Goal: Information Seeking & Learning: Find specific fact

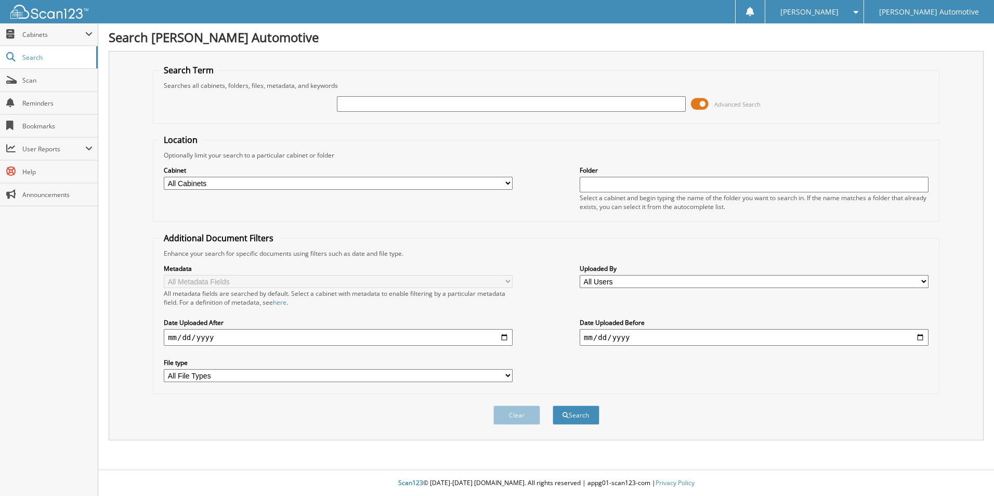
click at [400, 103] on input "text" at bounding box center [511, 104] width 349 height 16
type input "7173"
click at [231, 180] on select "All Cabinets A/P EL PASO A/P EL PASO AMEX HYUNDAI A/P HYUNDAI AMEX LAFAYETTE AM…" at bounding box center [338, 183] width 349 height 13
select select "20529"
click at [164, 177] on select "All Cabinets A/P EL PASO A/P EL PASO AMEX HYUNDAI A/P HYUNDAI AMEX LAFAYETTE AM…" at bounding box center [338, 183] width 349 height 13
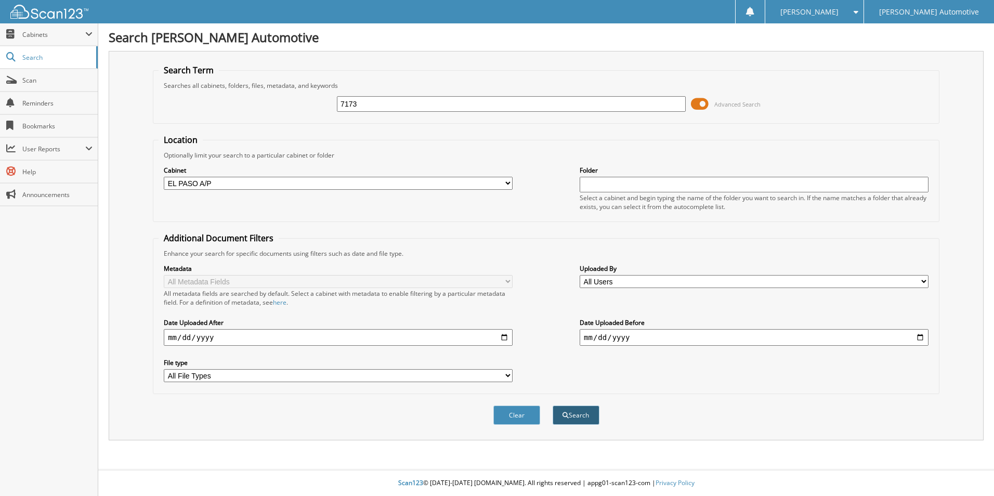
click at [572, 416] on button "Search" at bounding box center [576, 415] width 47 height 19
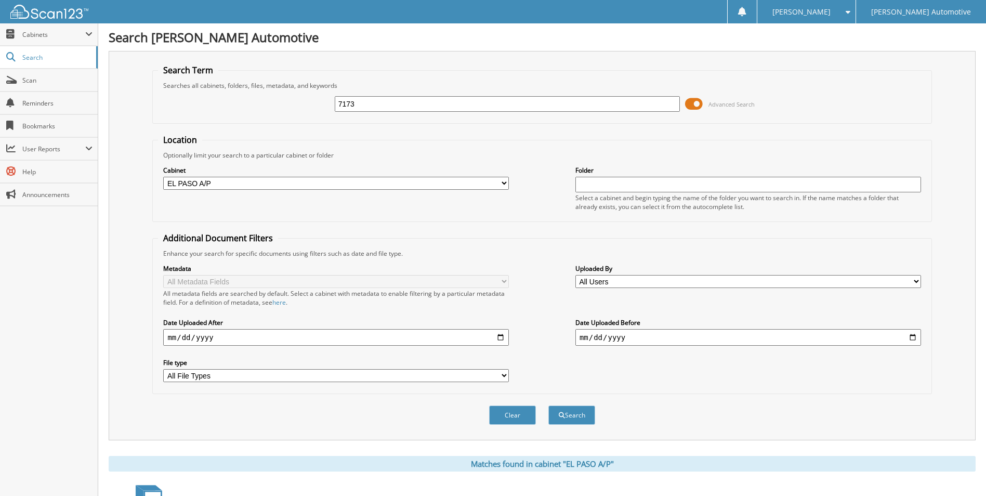
drag, startPoint x: 355, startPoint y: 103, endPoint x: 301, endPoint y: 103, distance: 53.6
click at [301, 103] on div "7173 Advanced Search" at bounding box center [542, 104] width 768 height 28
type input "7033"
click at [549, 406] on button "Search" at bounding box center [572, 415] width 47 height 19
click at [306, 184] on select "All Cabinets A/P EL PASO A/P EL [GEOGRAPHIC_DATA] HYUNDAI A/P HYUNDAI AMEX LAFA…" at bounding box center [336, 183] width 346 height 13
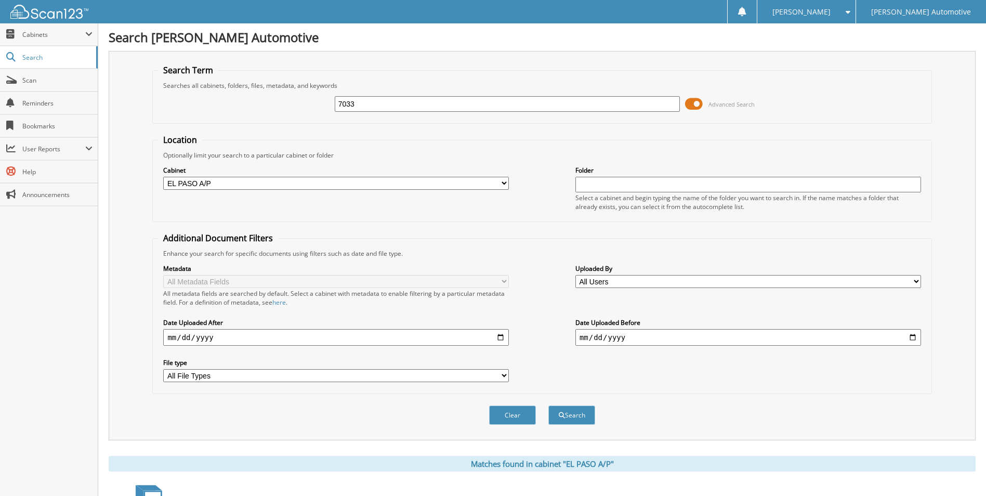
select select
click at [163, 177] on select "All Cabinets A/P EL PASO A/P EL [GEOGRAPHIC_DATA] HYUNDAI A/P HYUNDAI AMEX LAFA…" at bounding box center [336, 183] width 346 height 13
click at [566, 415] on button "Search" at bounding box center [572, 415] width 47 height 19
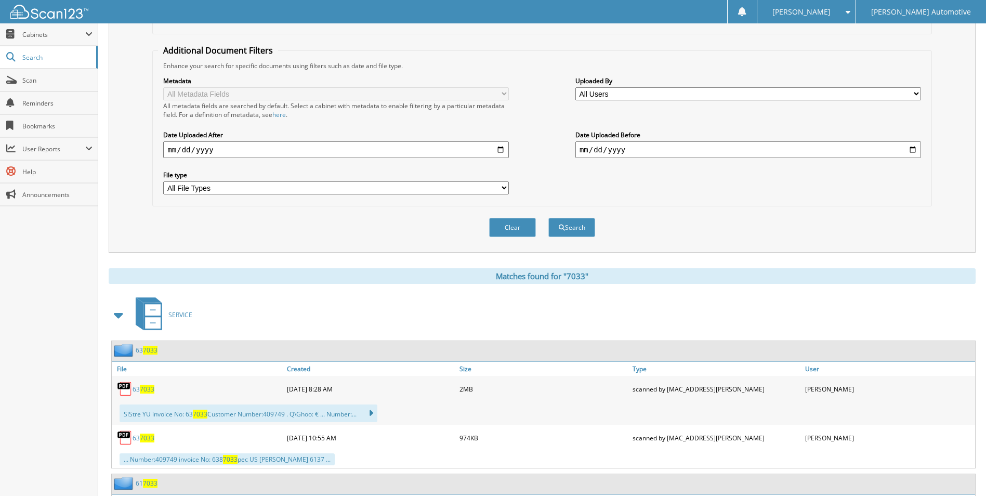
scroll to position [208, 0]
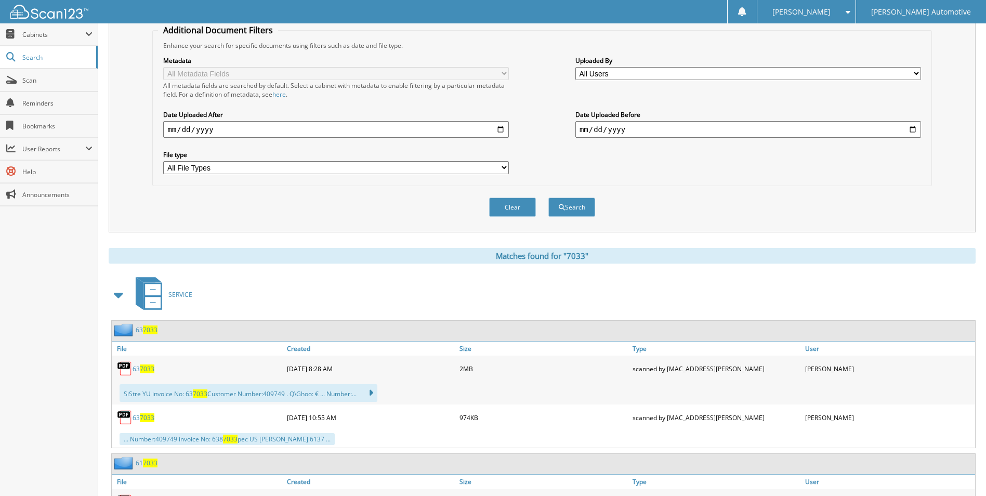
click at [124, 292] on span at bounding box center [119, 294] width 15 height 19
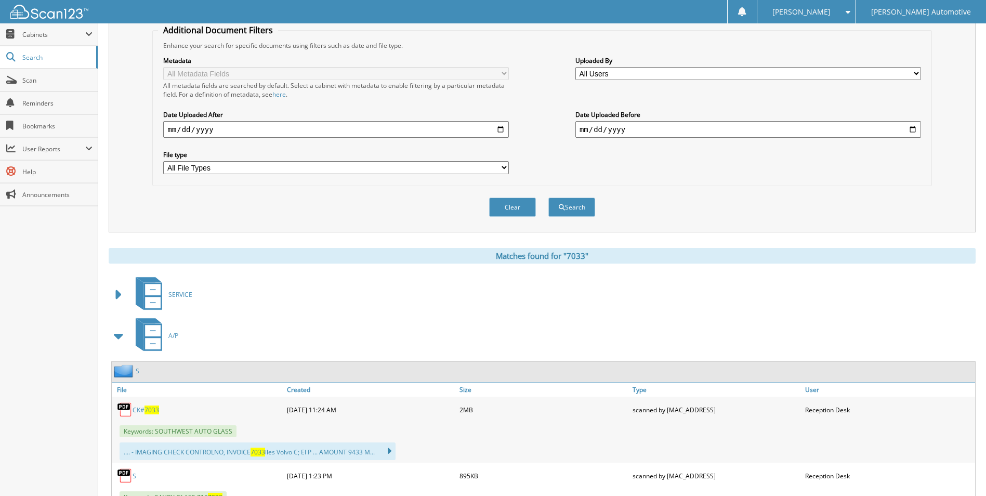
click at [148, 410] on span "7033" at bounding box center [152, 410] width 15 height 9
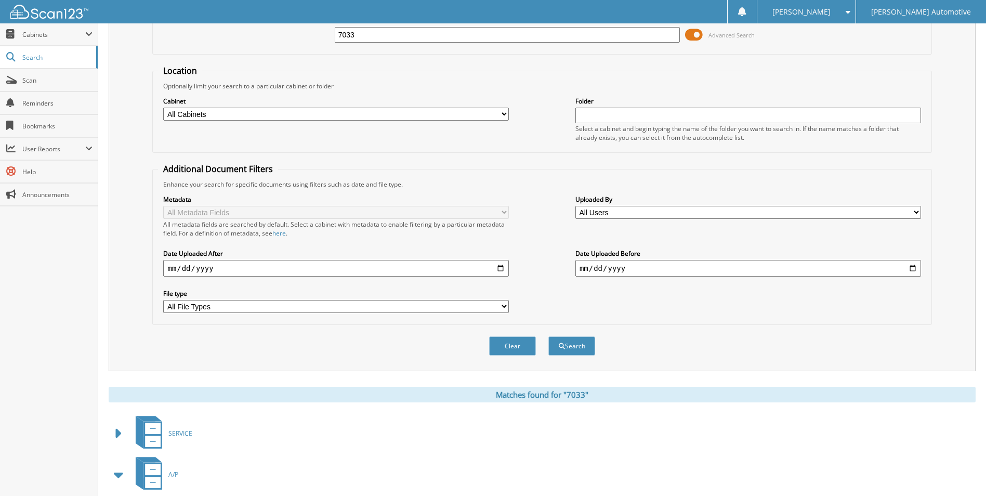
scroll to position [0, 0]
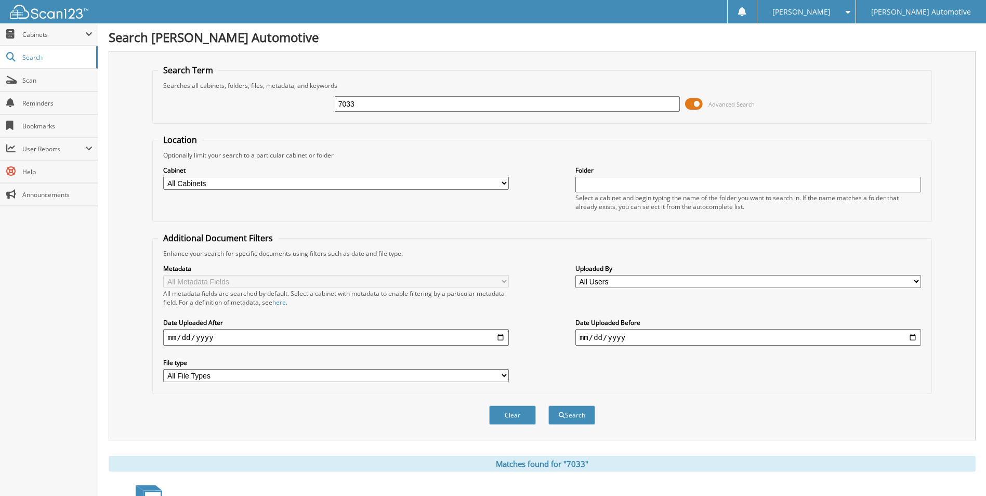
click at [346, 104] on input "7033" at bounding box center [508, 104] width 346 height 16
type input "7133"
click at [549, 406] on button "Search" at bounding box center [572, 415] width 47 height 19
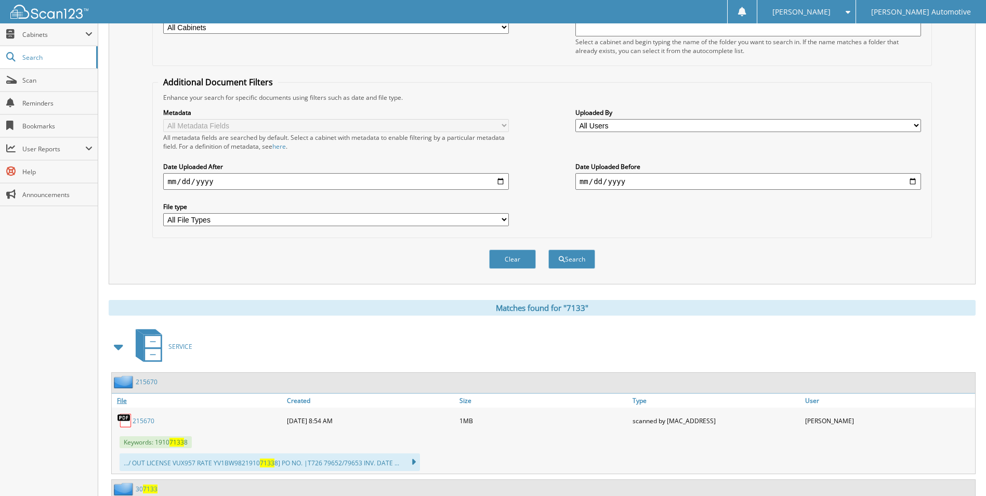
scroll to position [208, 0]
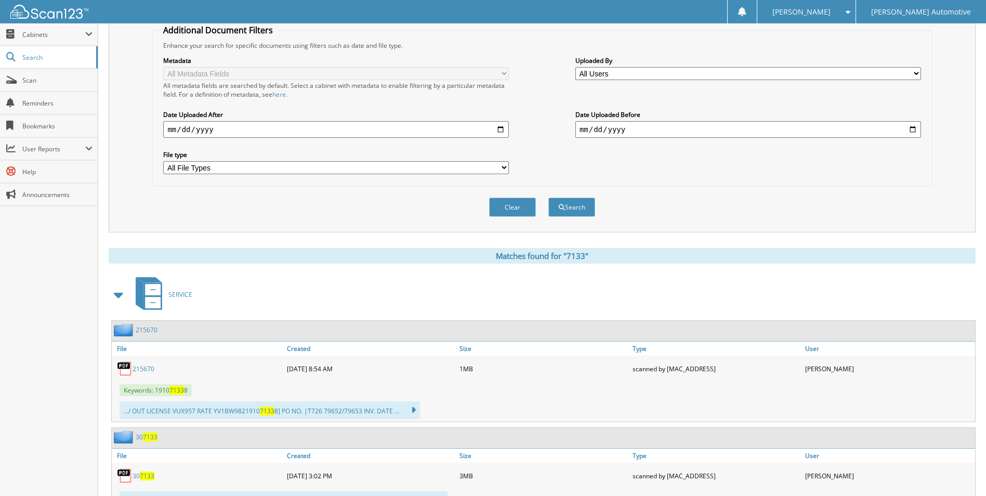
click at [118, 296] on span at bounding box center [119, 294] width 15 height 19
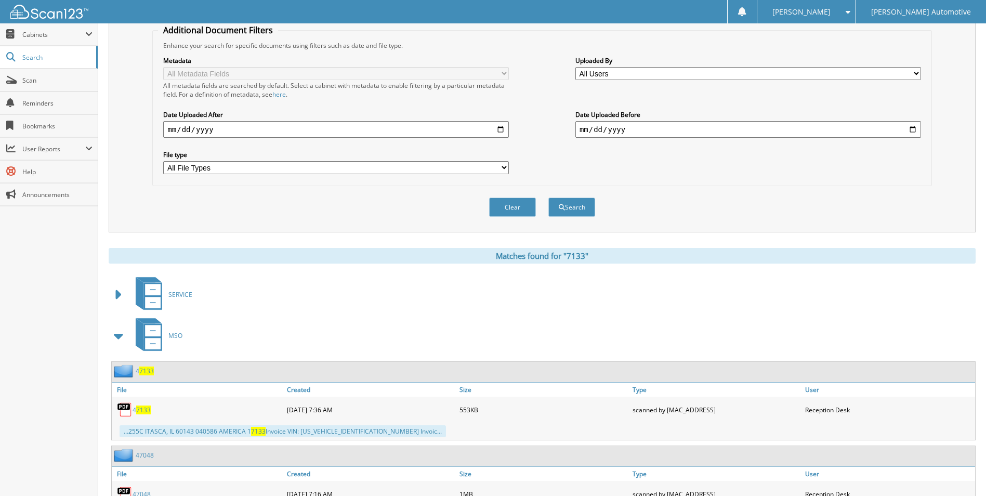
scroll to position [260, 0]
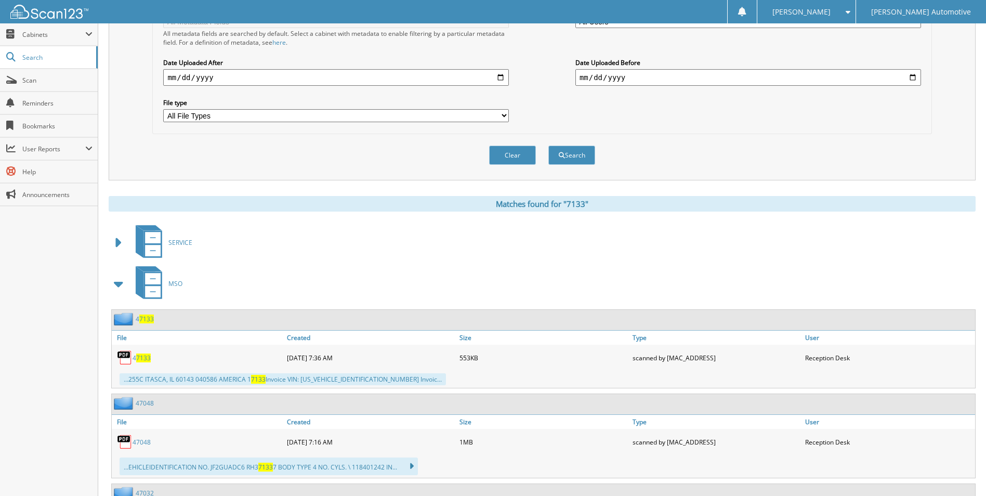
click at [119, 283] on span at bounding box center [119, 284] width 15 height 19
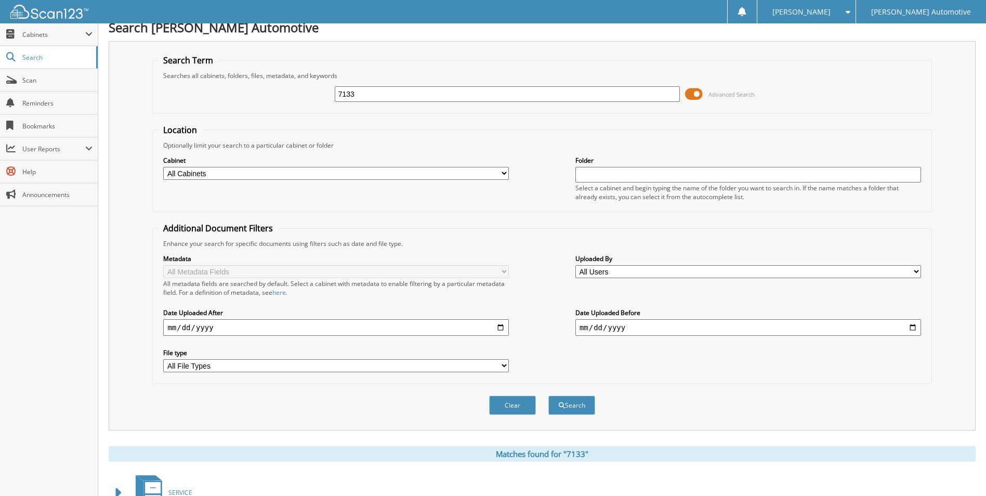
scroll to position [0, 0]
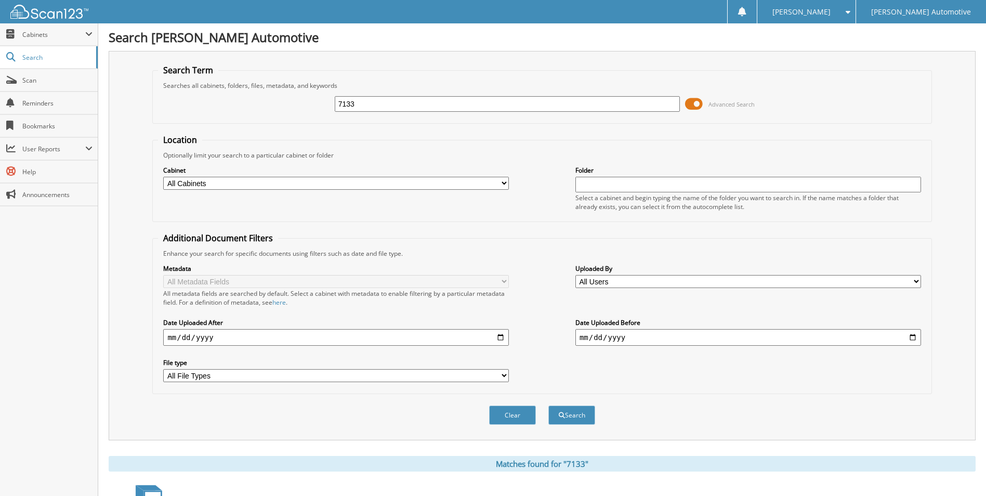
click at [410, 101] on input "7133" at bounding box center [508, 104] width 346 height 16
type input "7180"
click at [549, 406] on button "Search" at bounding box center [572, 415] width 47 height 19
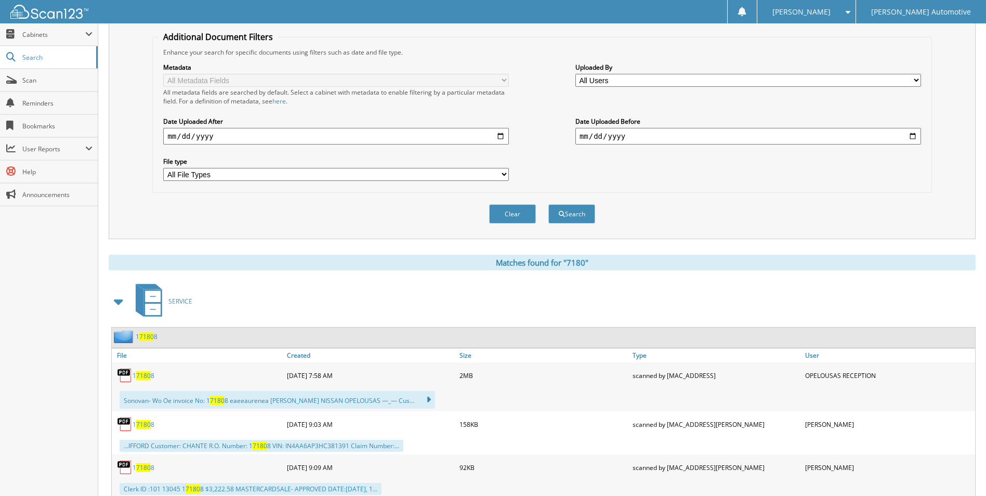
scroll to position [208, 0]
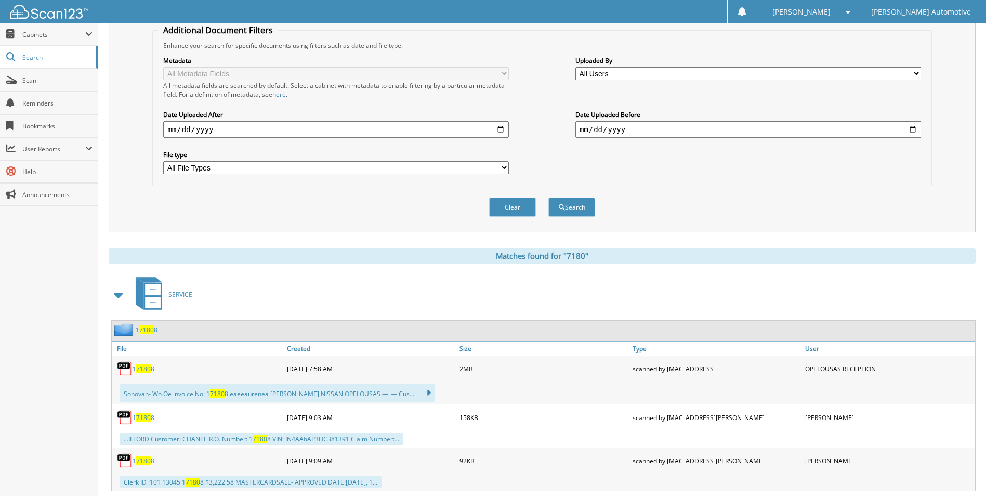
click at [123, 299] on span at bounding box center [119, 294] width 15 height 19
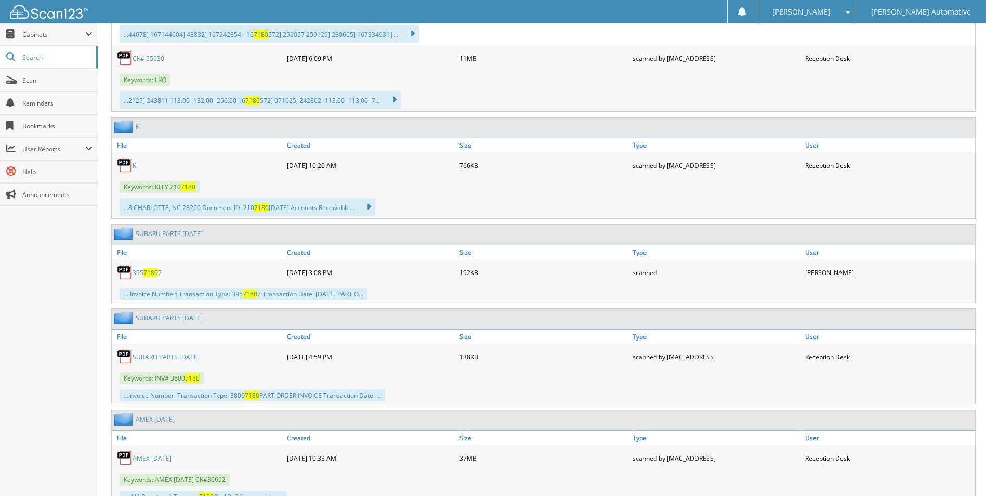
scroll to position [0, 0]
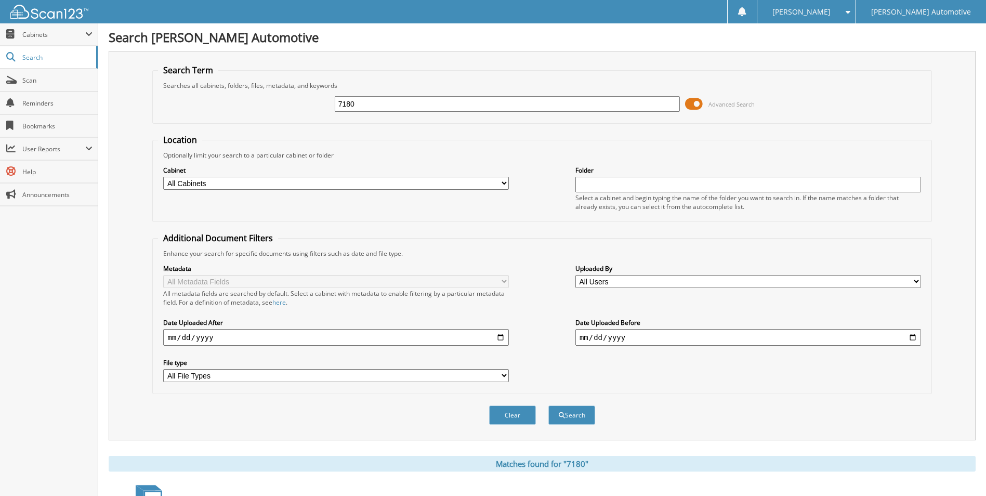
click at [150, 215] on div "Search Term Searches all cabinets, folders, files, metadata, and keywords 7180 …" at bounding box center [542, 245] width 867 height 389
drag, startPoint x: 366, startPoint y: 103, endPoint x: 249, endPoint y: 99, distance: 117.6
click at [253, 99] on div "7180 Advanced Search" at bounding box center [542, 104] width 768 height 28
type input "55710"
click at [549, 406] on button "Search" at bounding box center [572, 415] width 47 height 19
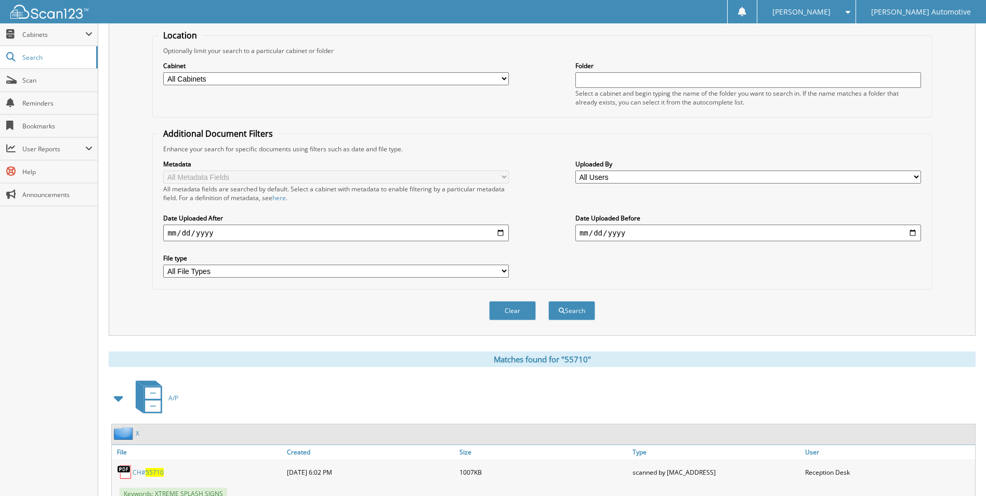
scroll to position [208, 0]
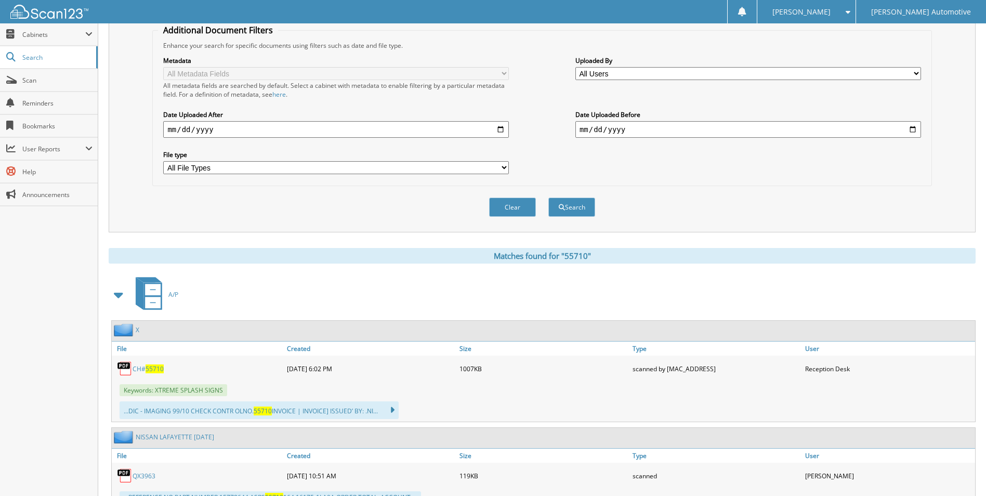
click at [132, 369] on img at bounding box center [125, 369] width 16 height 16
click at [140, 370] on link "CH# 55710" at bounding box center [148, 368] width 31 height 9
